Goal: Transaction & Acquisition: Purchase product/service

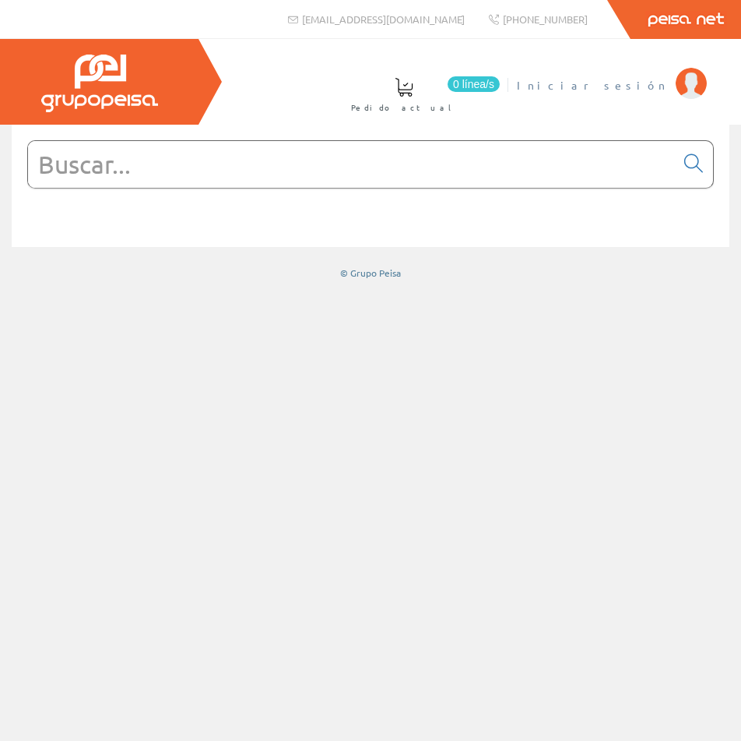
click at [658, 90] on span "Iniciar sesión" at bounding box center [592, 85] width 151 height 16
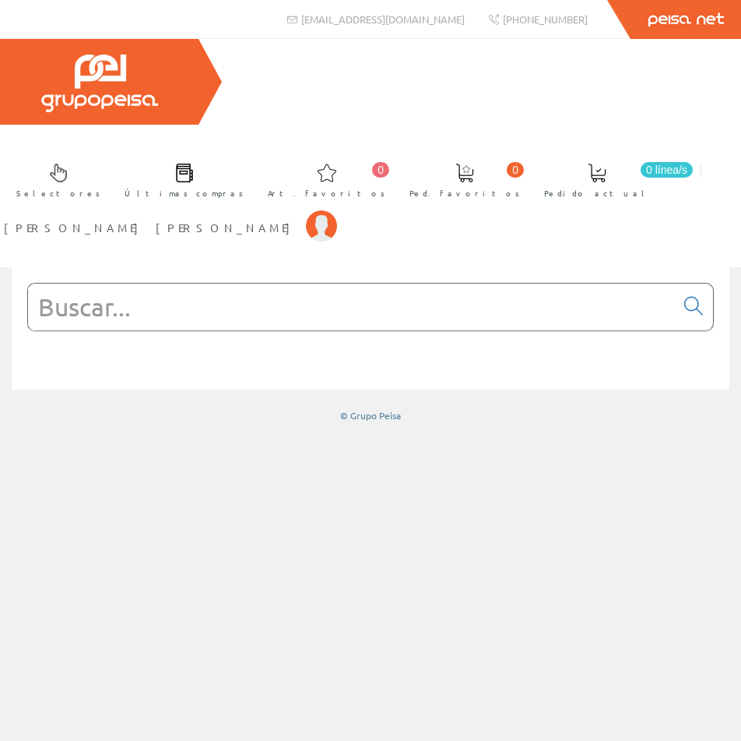
click at [222, 283] on input "text" at bounding box center [351, 306] width 647 height 47
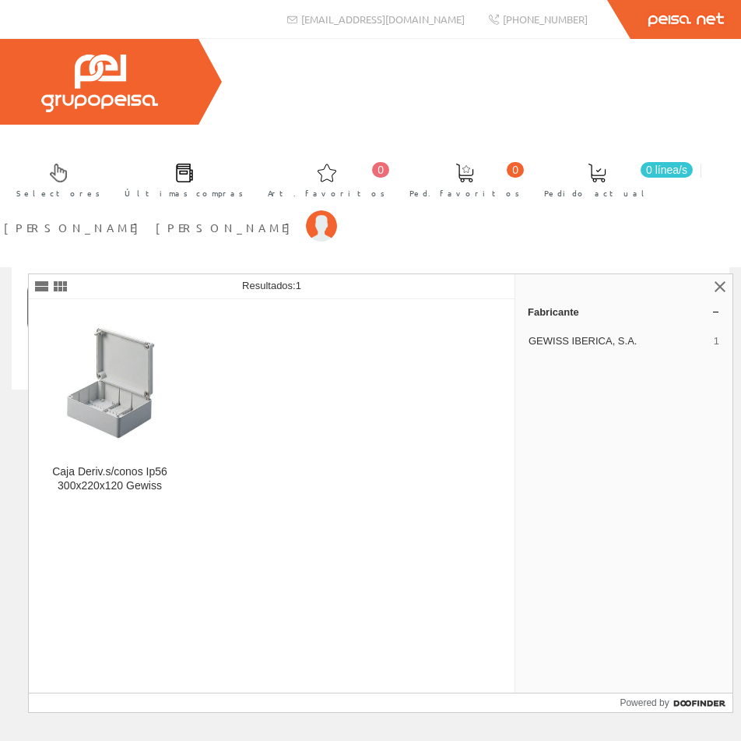
type input "gw44209"
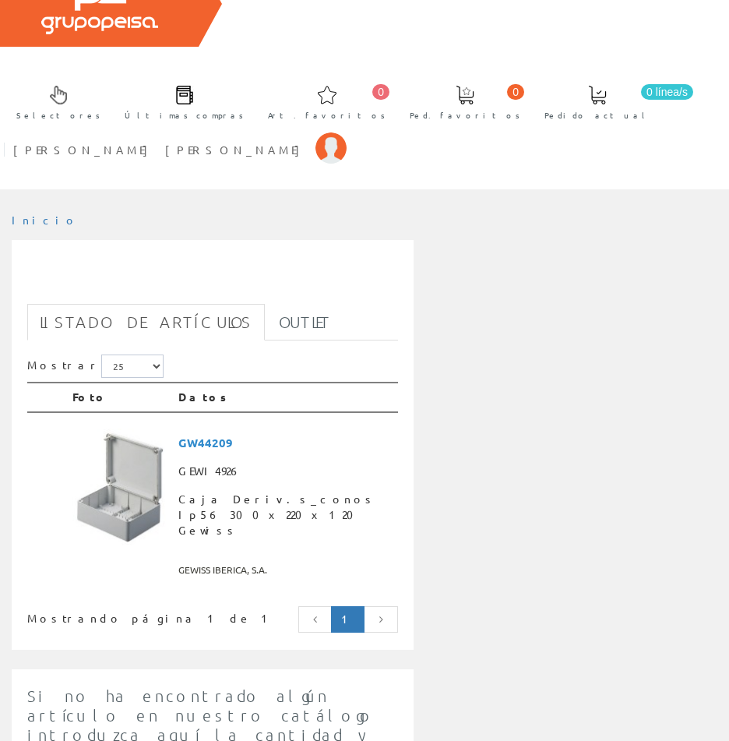
scroll to position [156, 0]
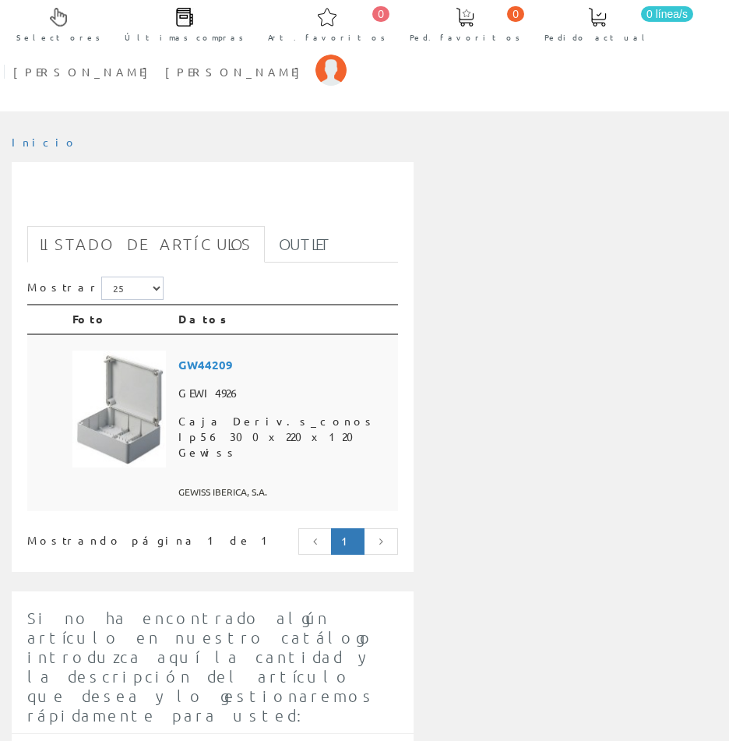
click at [137, 378] on img at bounding box center [118, 408] width 93 height 117
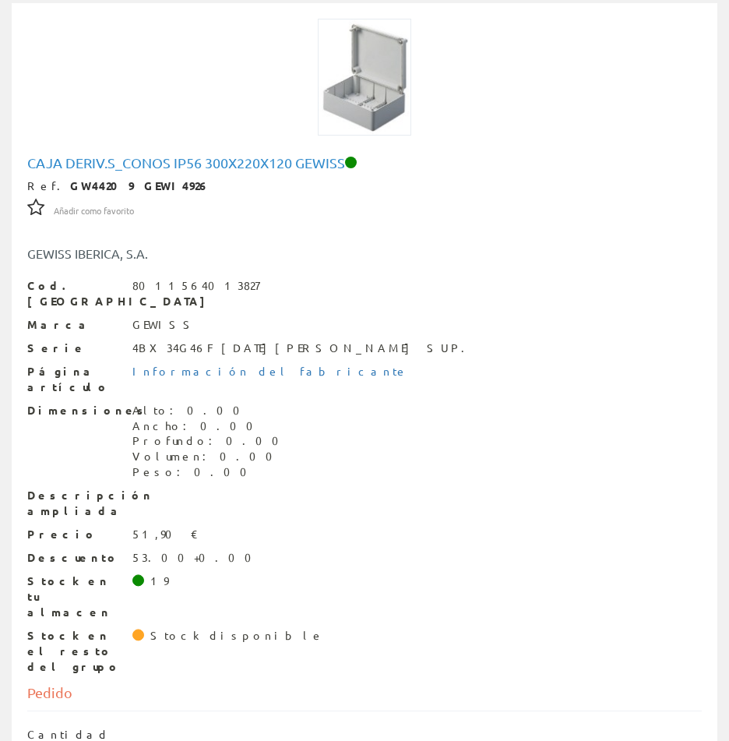
scroll to position [335, 0]
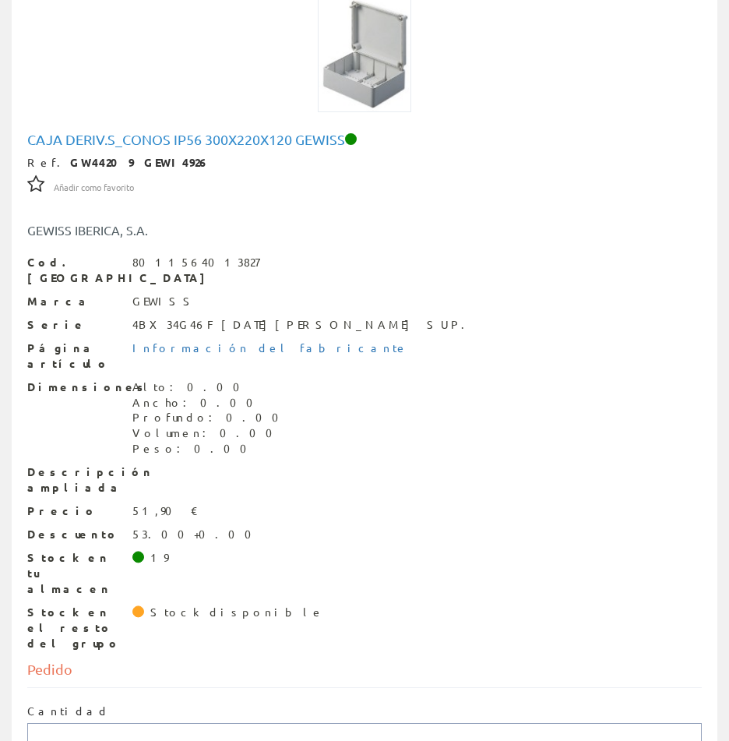
click at [98, 723] on input "text" at bounding box center [364, 736] width 674 height 26
type input "1"
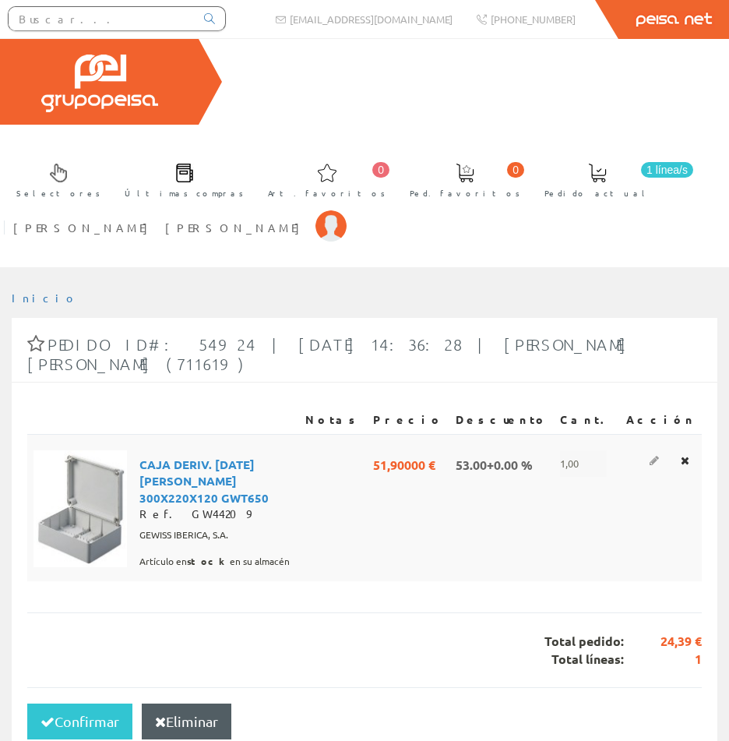
click at [659, 455] on icon at bounding box center [653, 460] width 9 height 11
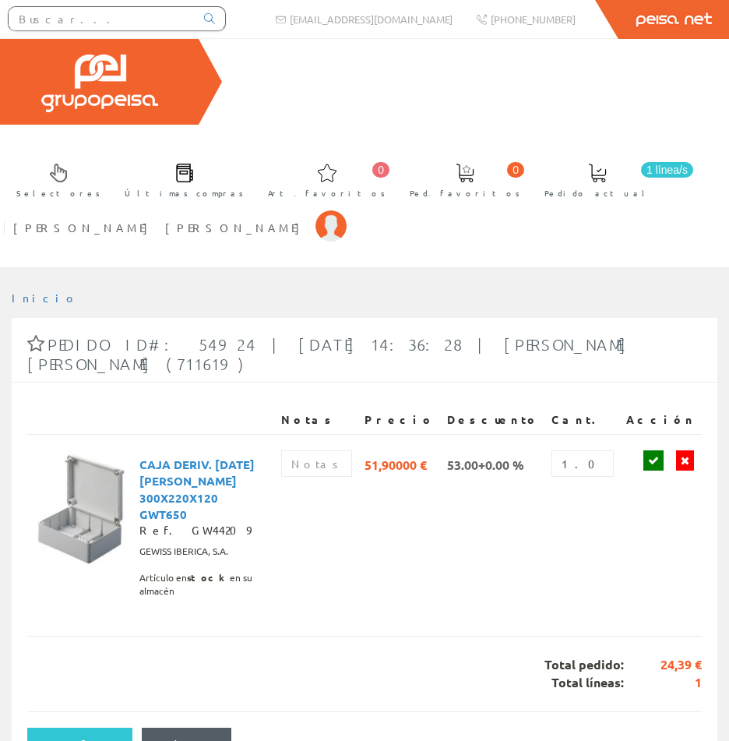
scroll to position [225, 0]
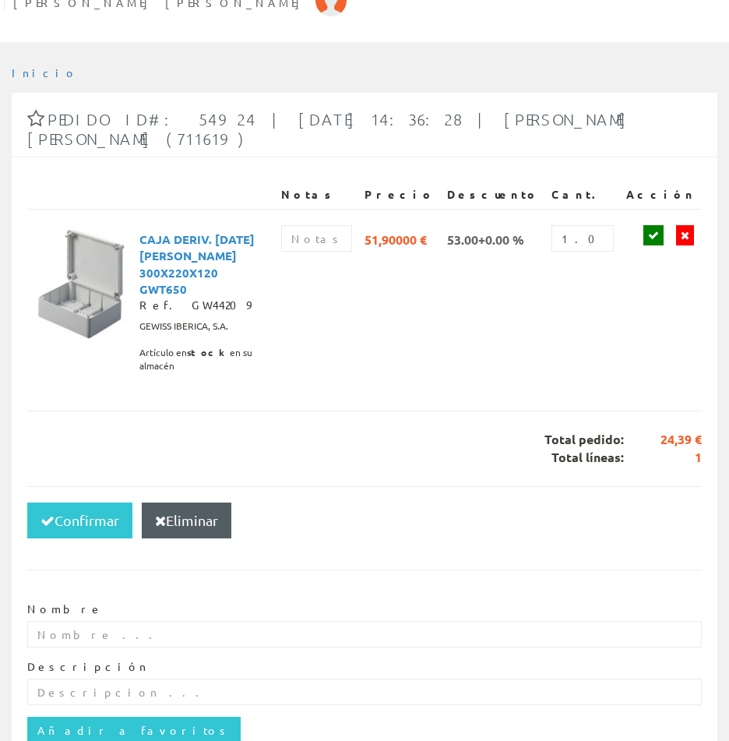
click at [676, 431] on span "24,39 €" at bounding box center [663, 440] width 78 height 18
click at [689, 225] on link at bounding box center [685, 235] width 18 height 20
